Goal: Task Accomplishment & Management: Manage account settings

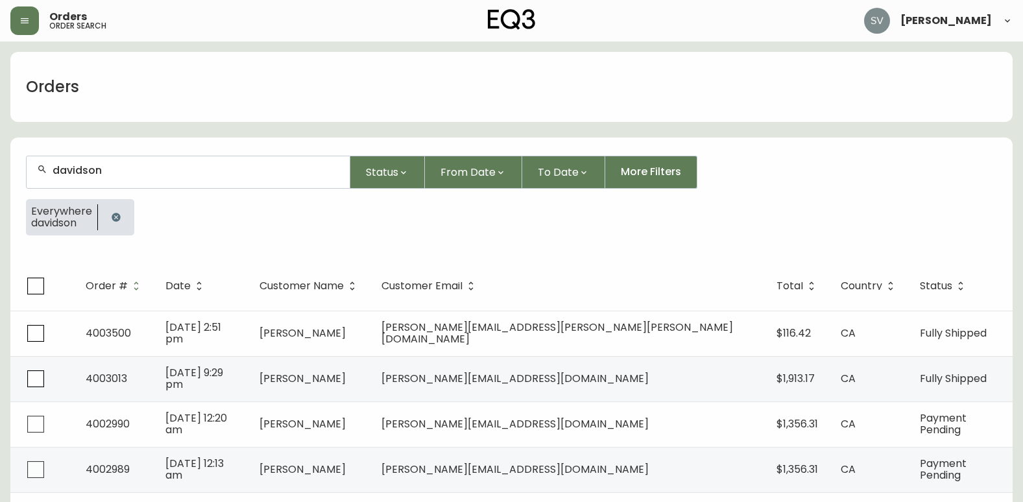
click at [112, 218] on icon "button" at bounding box center [116, 217] width 8 height 8
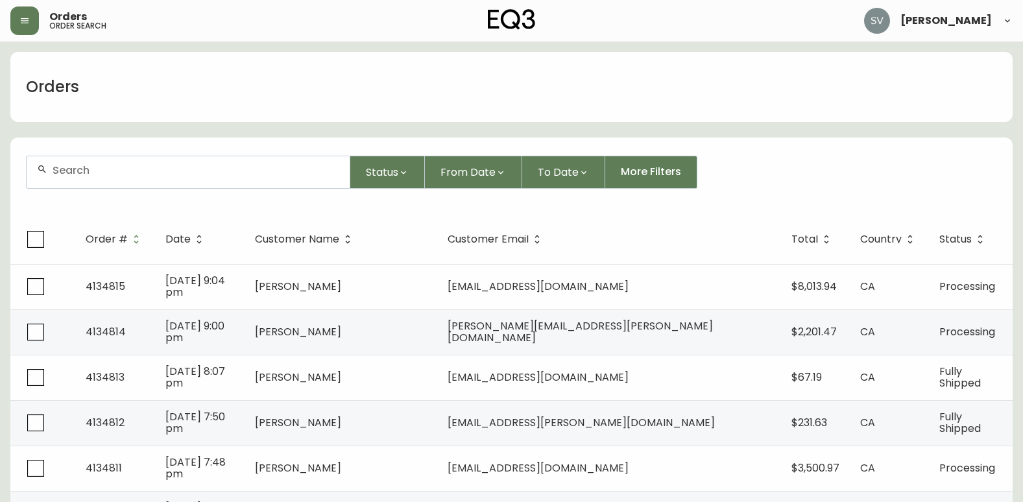
click at [125, 174] on input "text" at bounding box center [196, 170] width 287 height 12
paste input "[PERSON_NAME]"
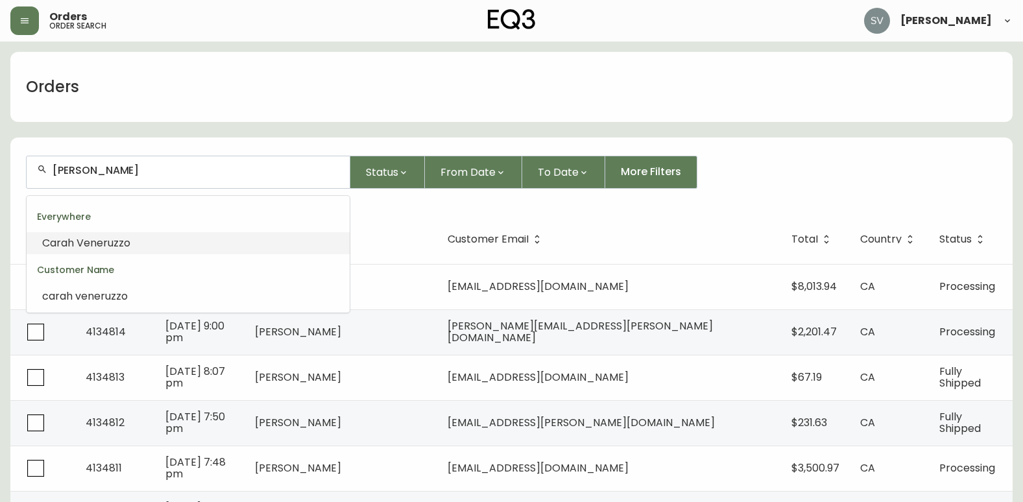
click at [163, 243] on li "[PERSON_NAME]" at bounding box center [188, 243] width 323 height 22
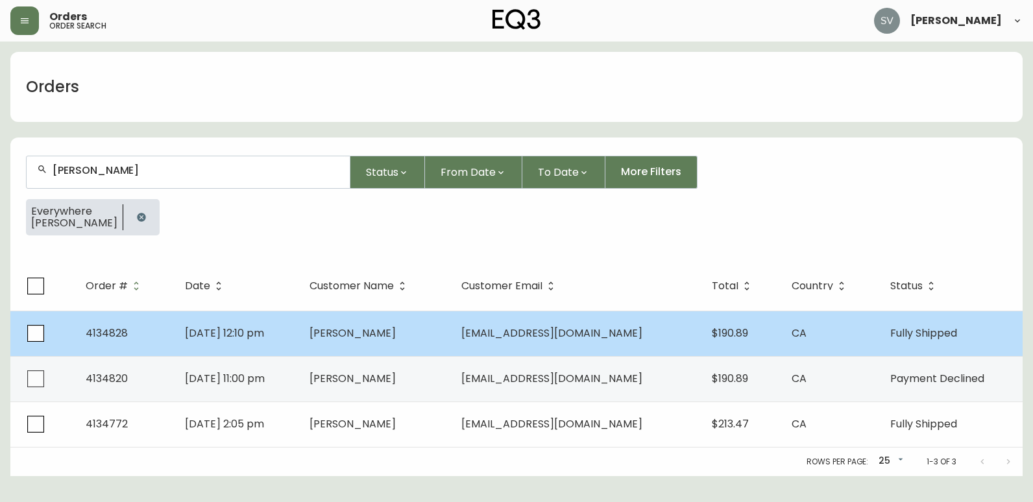
type input "[PERSON_NAME]"
click at [380, 329] on span "[PERSON_NAME]" at bounding box center [352, 333] width 86 height 15
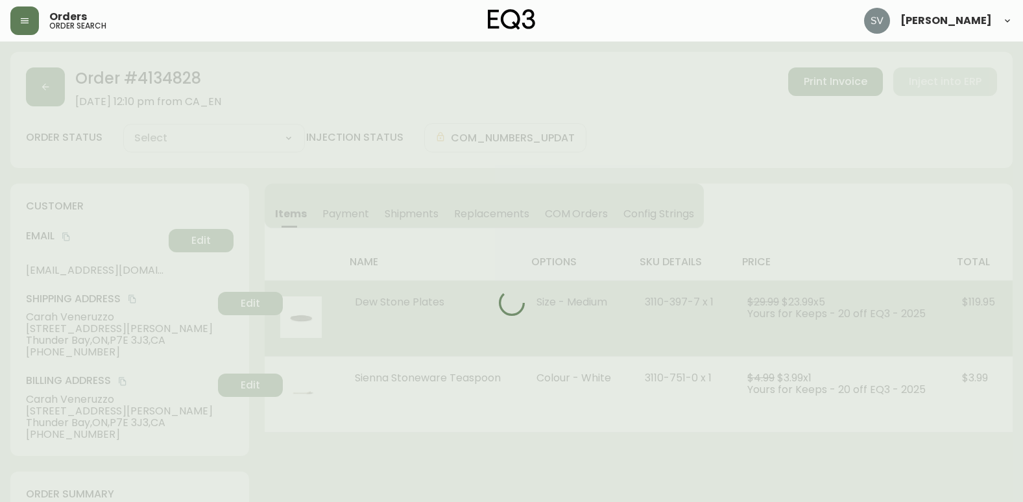
type input "Fully Shipped"
select select "FULLY_SHIPPED"
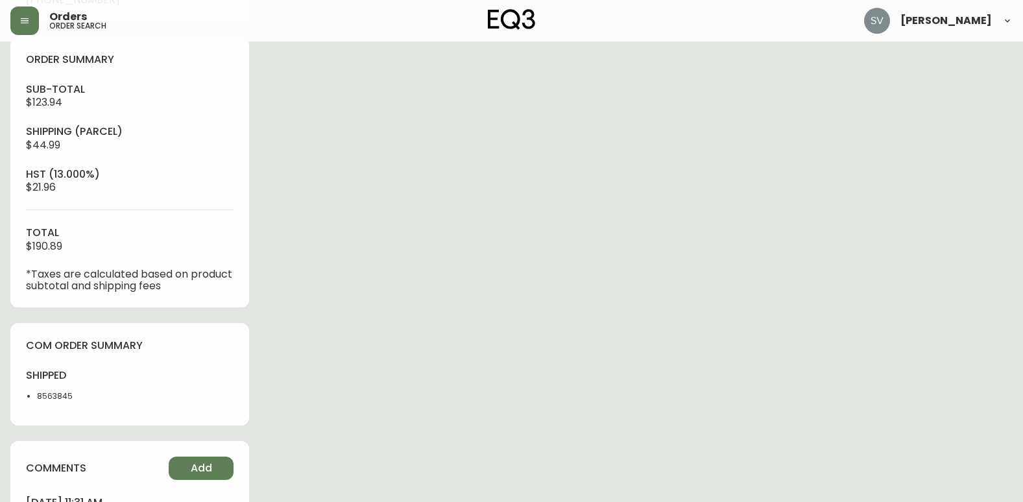
scroll to position [454, 0]
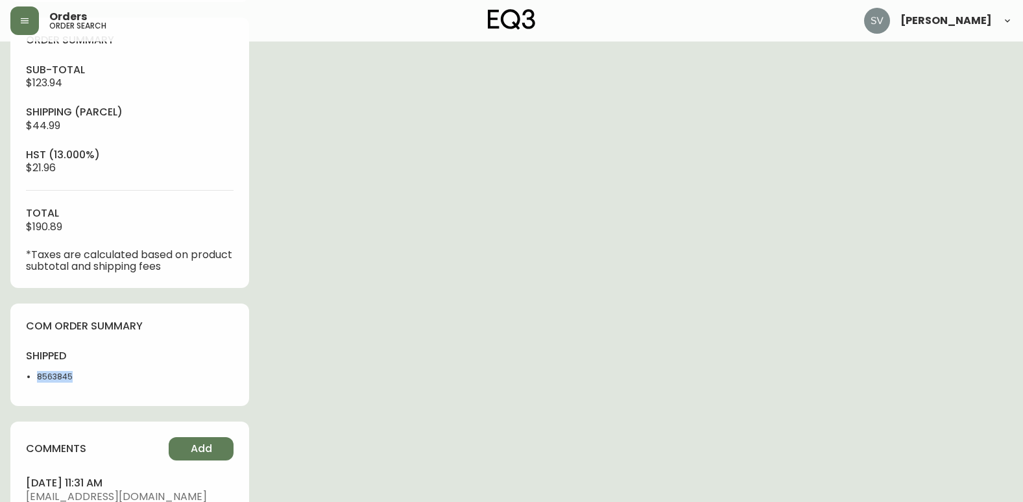
drag, startPoint x: 84, startPoint y: 381, endPoint x: 36, endPoint y: 383, distance: 48.0
click at [36, 383] on ul "8563845" at bounding box center [74, 377] width 96 height 12
drag, startPoint x: 36, startPoint y: 383, endPoint x: 53, endPoint y: 383, distance: 16.2
copy li "8563845"
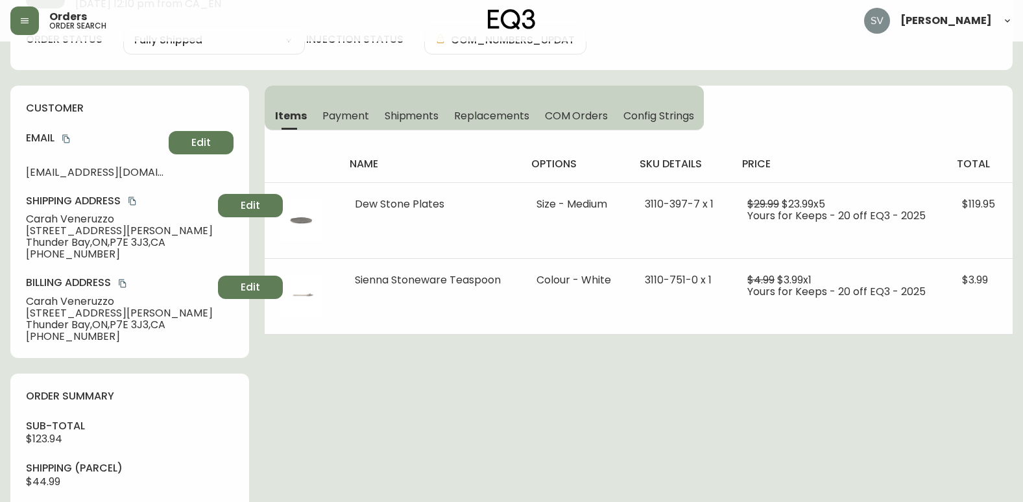
scroll to position [0, 0]
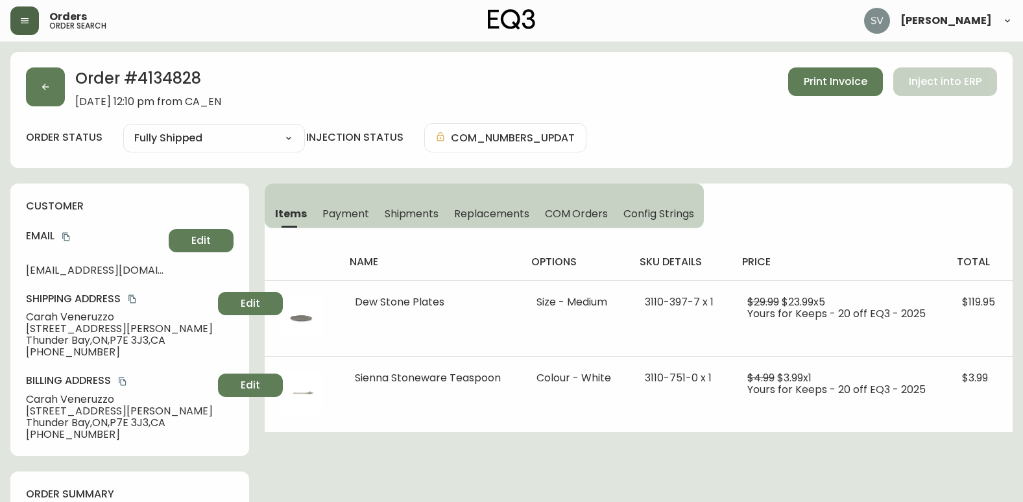
click at [20, 25] on icon "button" at bounding box center [24, 21] width 10 height 10
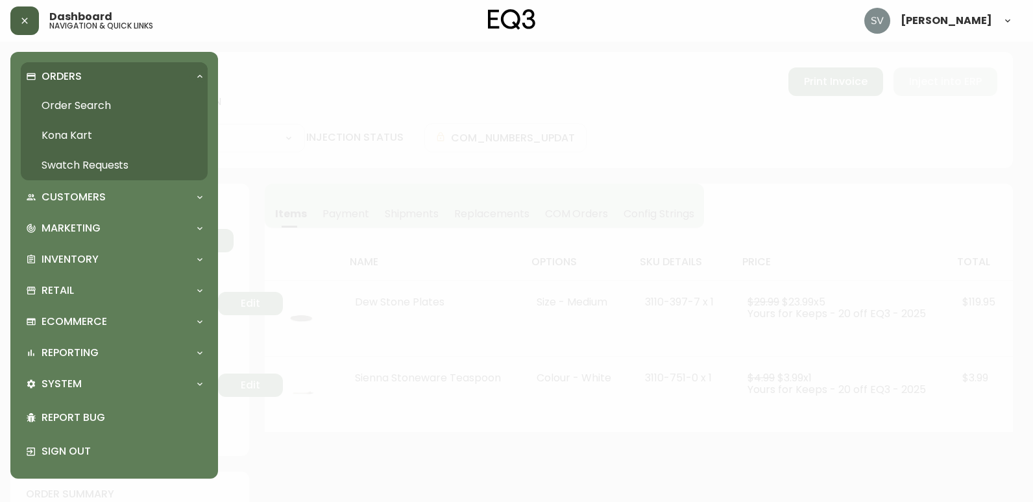
click at [65, 103] on link "Order Search" at bounding box center [114, 106] width 187 height 30
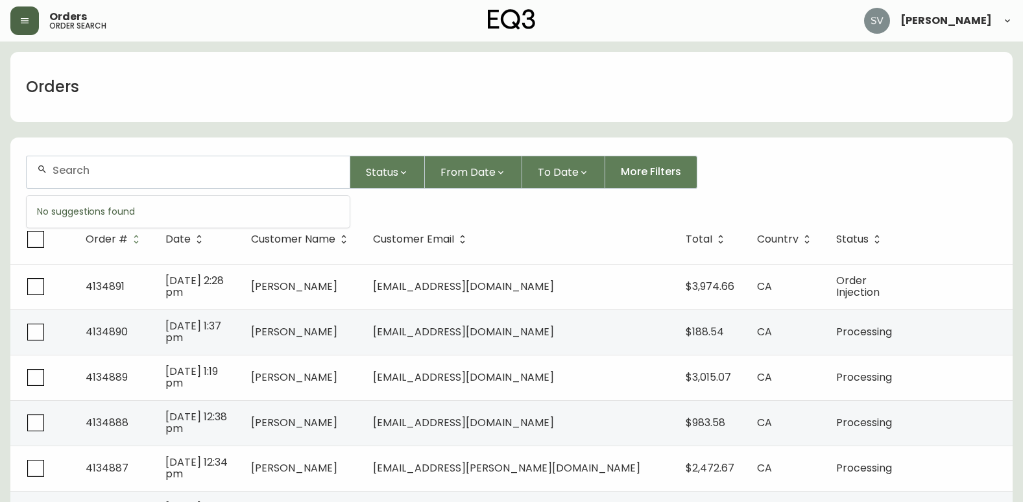
click at [168, 164] on input "text" at bounding box center [196, 170] width 287 height 12
type input "4134737"
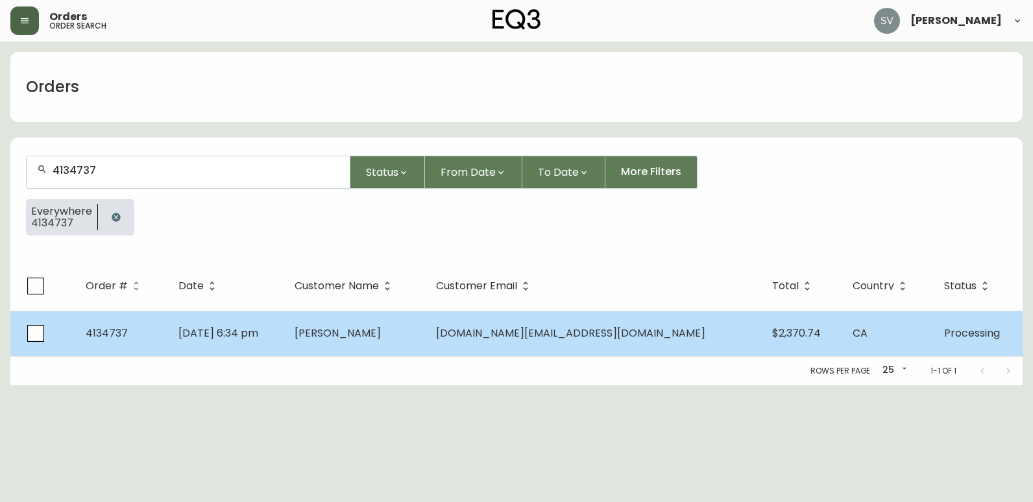
click at [408, 342] on td "[PERSON_NAME]" at bounding box center [354, 333] width 141 height 45
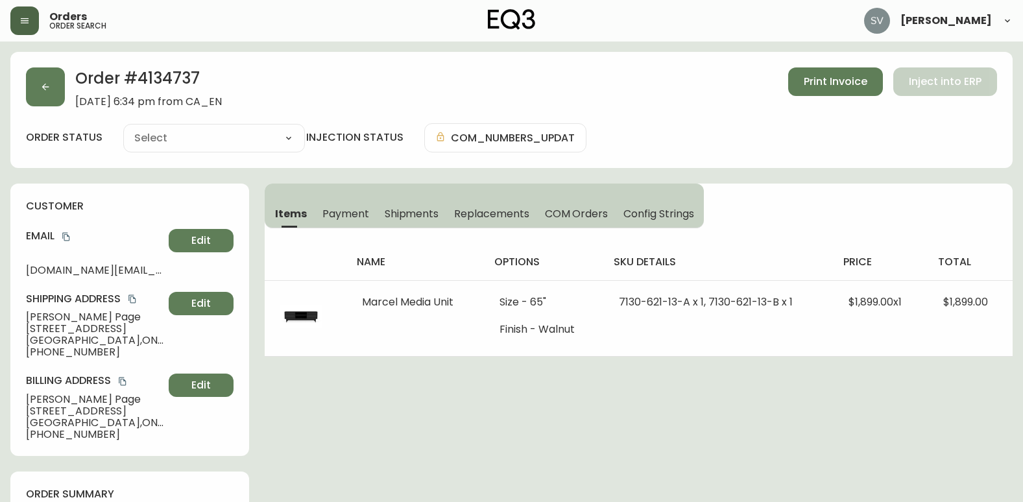
type input "Processing"
select select "PROCESSING"
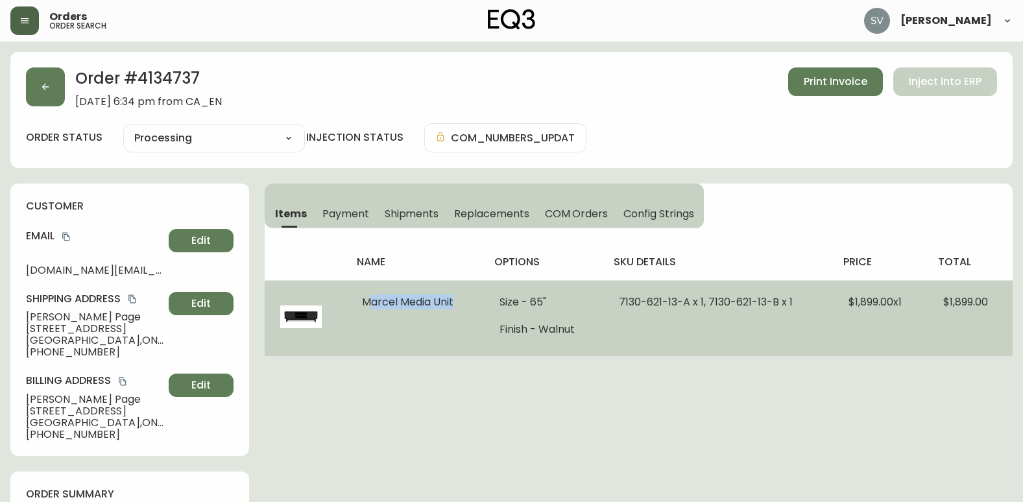
drag, startPoint x: 450, startPoint y: 298, endPoint x: 352, endPoint y: 306, distance: 98.3
click at [352, 306] on td "Marcel Media Unit" at bounding box center [414, 318] width 137 height 76
click at [357, 305] on td "Marcel Media Unit" at bounding box center [414, 318] width 137 height 76
drag, startPoint x: 357, startPoint y: 302, endPoint x: 464, endPoint y: 304, distance: 106.4
click at [464, 304] on td "Marcel Media Unit" at bounding box center [414, 318] width 137 height 76
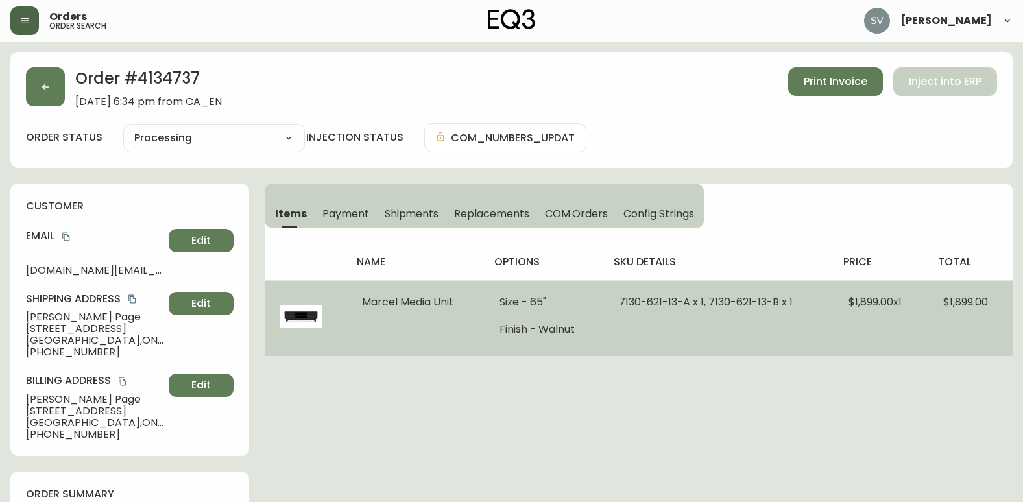
drag, startPoint x: 464, startPoint y: 304, endPoint x: 419, endPoint y: 304, distance: 44.8
copy span "Marcel Media Unit"
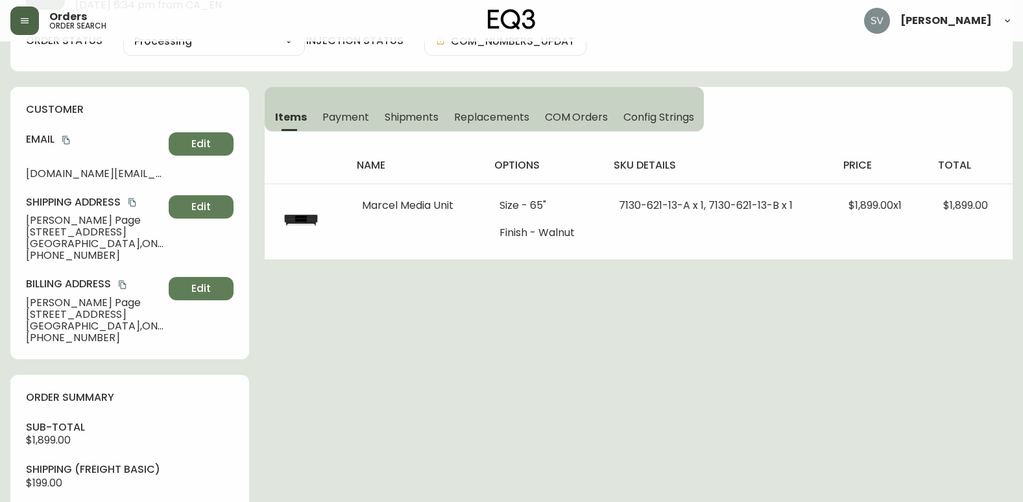
scroll to position [94, 0]
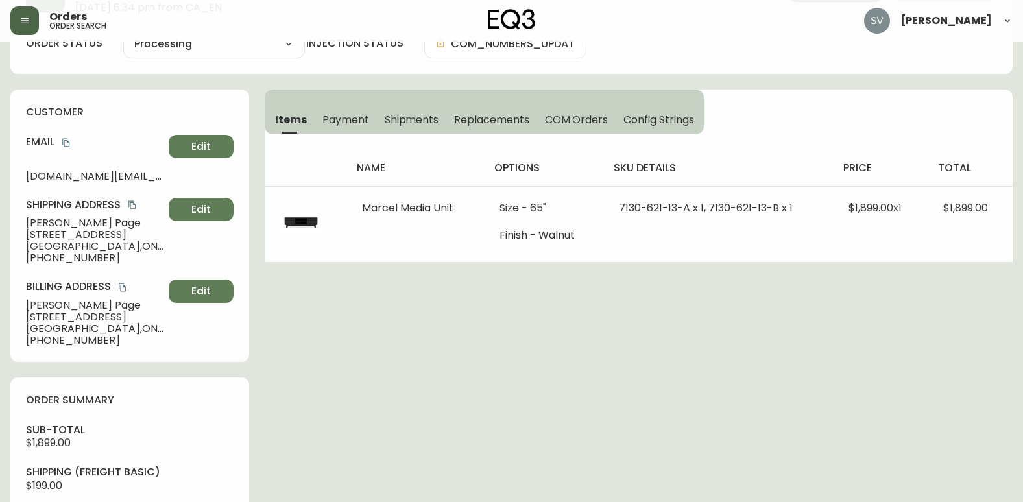
click at [669, 375] on div "Order # 4134737 [DATE] 6:34 pm from CA_EN Print Invoice Inject into ERP order s…" at bounding box center [511, 457] width 1002 height 998
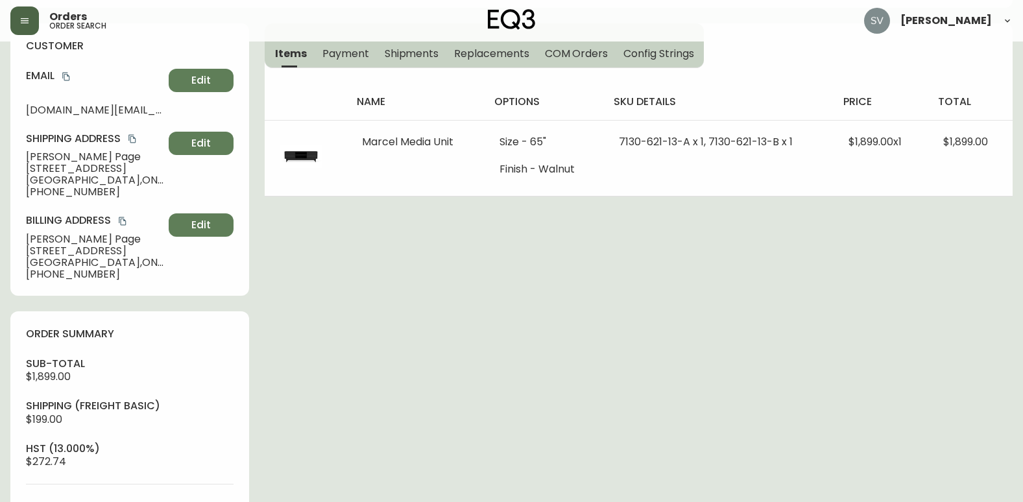
scroll to position [159, 0]
drag, startPoint x: 1010, startPoint y: 333, endPoint x: 1001, endPoint y: 335, distance: 9.3
click at [1010, 333] on div "Order # 4134737 [DATE] 6:34 pm from CA_EN Print Invoice Inject into ERP order s…" at bounding box center [511, 392] width 1002 height 998
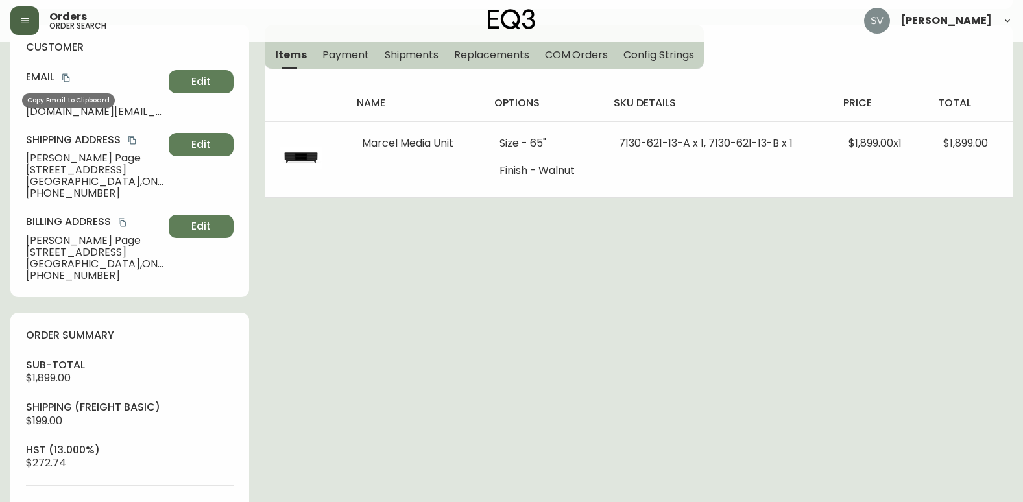
click at [65, 80] on icon "copy" at bounding box center [66, 77] width 9 height 9
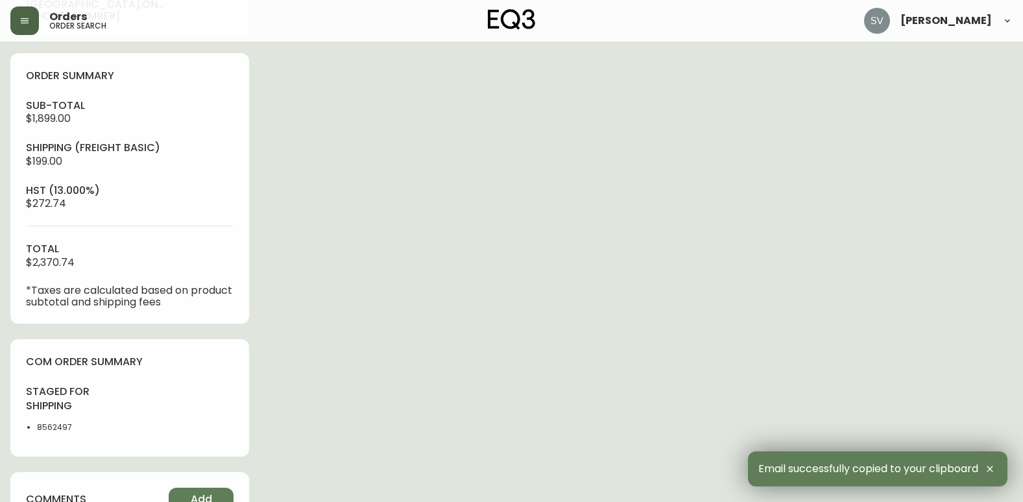
scroll to position [454, 0]
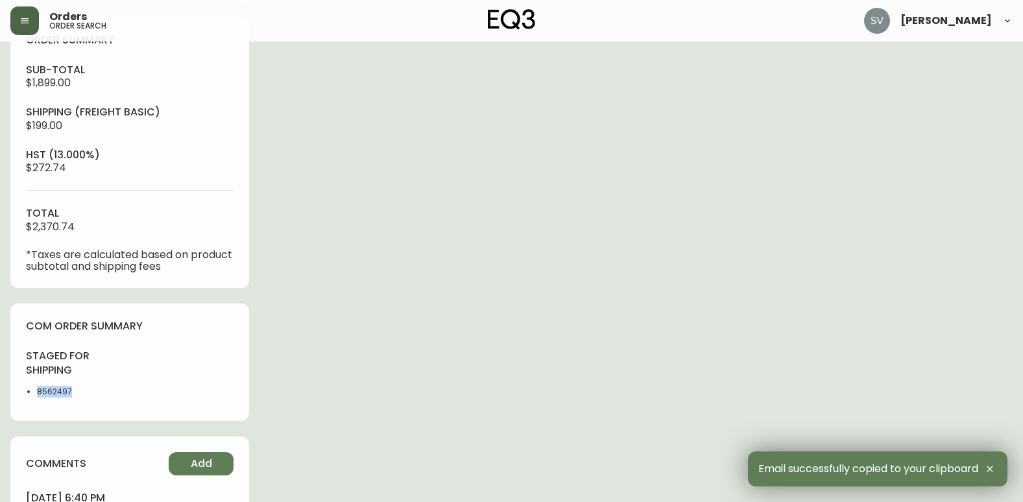
drag, startPoint x: 96, startPoint y: 387, endPoint x: 37, endPoint y: 394, distance: 59.4
click at [37, 394] on li "8562497" at bounding box center [79, 392] width 85 height 12
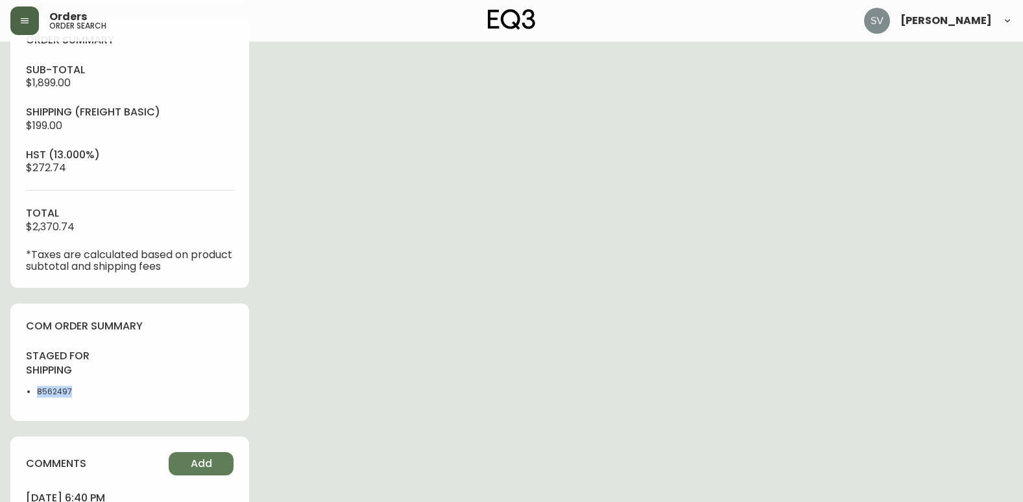
copy li "8562497"
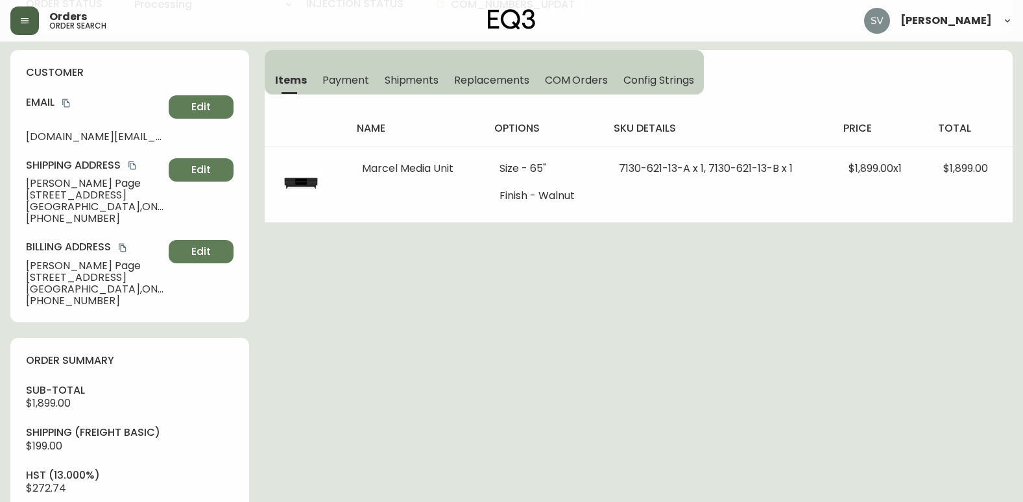
scroll to position [130, 0]
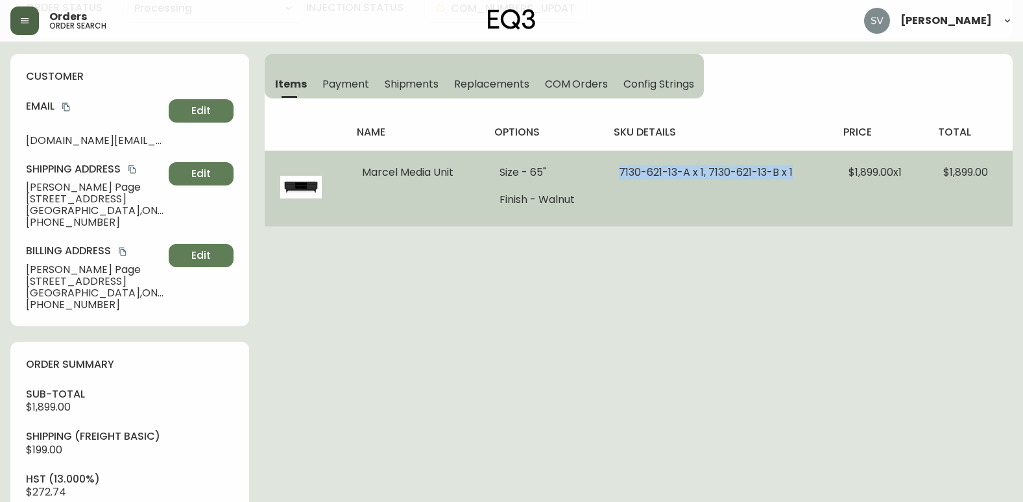
drag, startPoint x: 804, startPoint y: 173, endPoint x: 619, endPoint y: 176, distance: 185.5
click at [619, 176] on td "7130-621-13-A x 1, 7130-621-13-B x 1" at bounding box center [718, 188] width 230 height 76
copy span "7130-621-13-A x 1, 7130-621-13-B x 1"
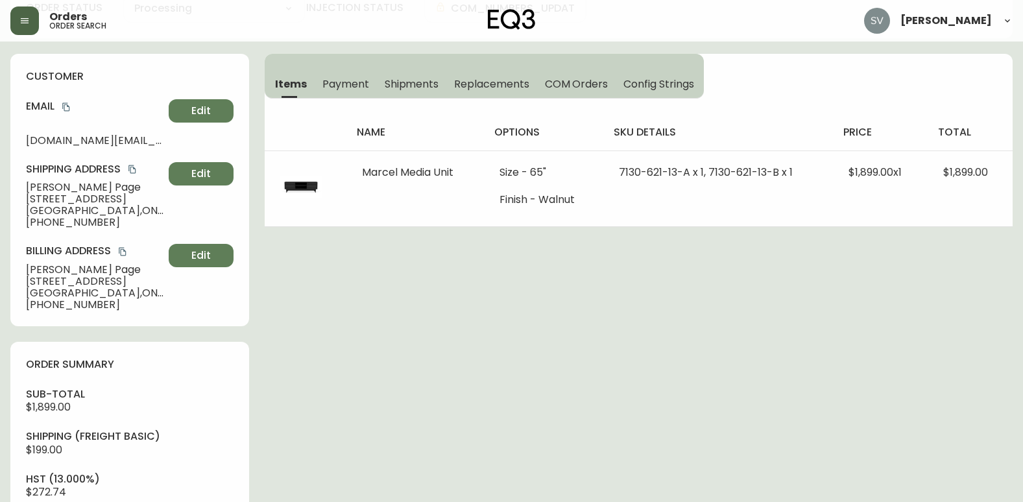
click at [801, 269] on div "Order # 4134737 [DATE] 6:34 pm from CA_EN Print Invoice Inject into ERP order s…" at bounding box center [511, 421] width 1002 height 998
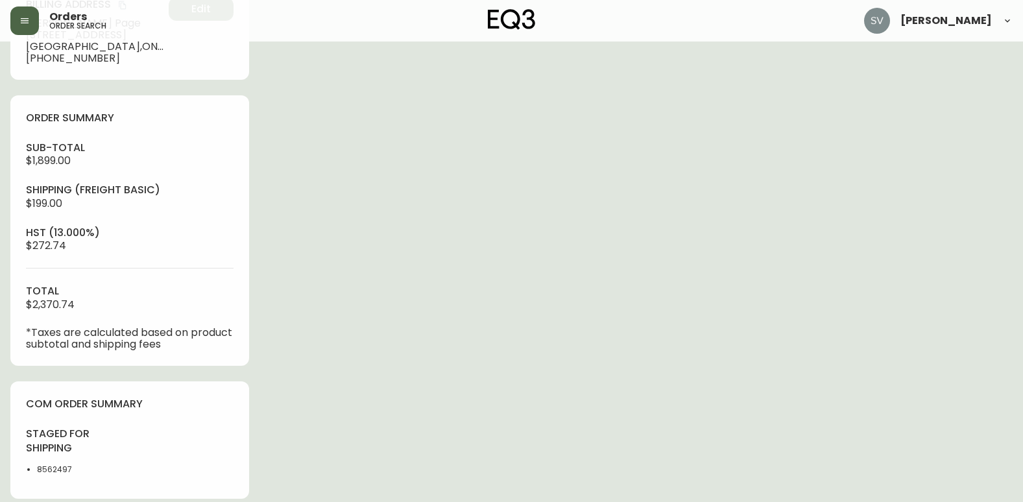
scroll to position [353, 0]
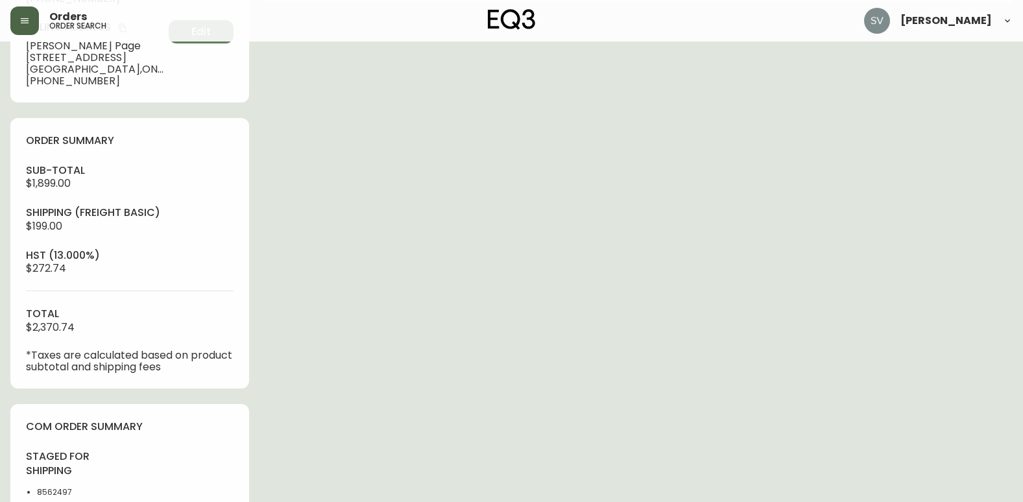
click at [85, 326] on div "sub-total $1,899.00 Shipping ( Freight Basic ) $199.00 hst (13.000%) $272.74 to…" at bounding box center [130, 267] width 208 height 209
